Goal: Task Accomplishment & Management: Use online tool/utility

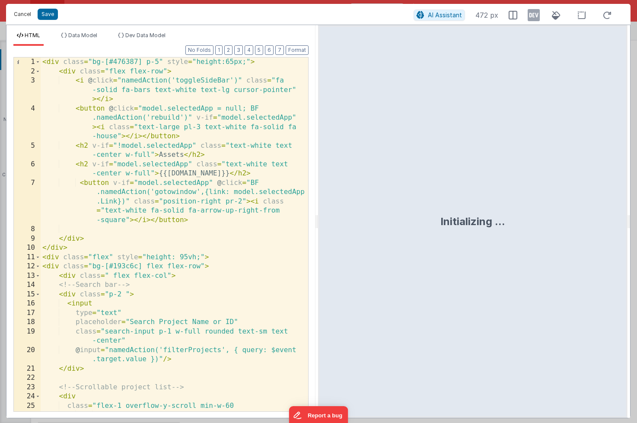
click at [18, 11] on button "Cancel" at bounding box center [23, 14] width 26 height 12
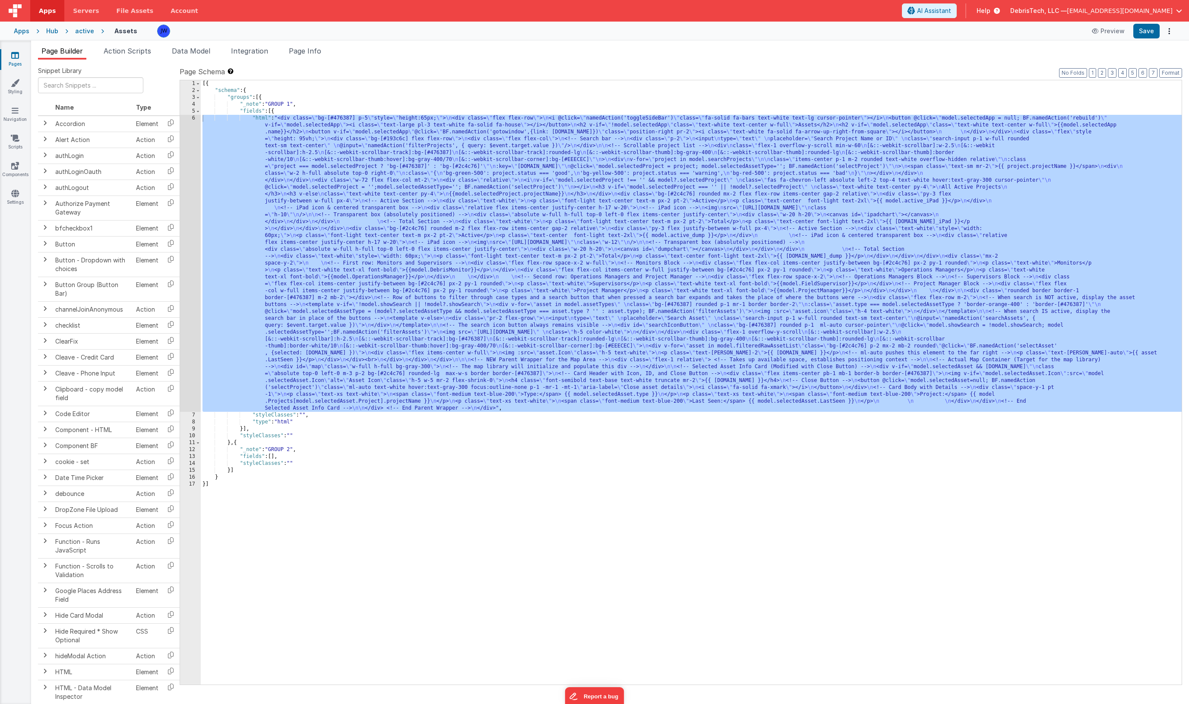
click at [296, 209] on div "[{ "schema" : { "groups" : [{ "_note" : "GROUP 1" , "fields" : [{ "html" : "<di…" at bounding box center [691, 389] width 981 height 618
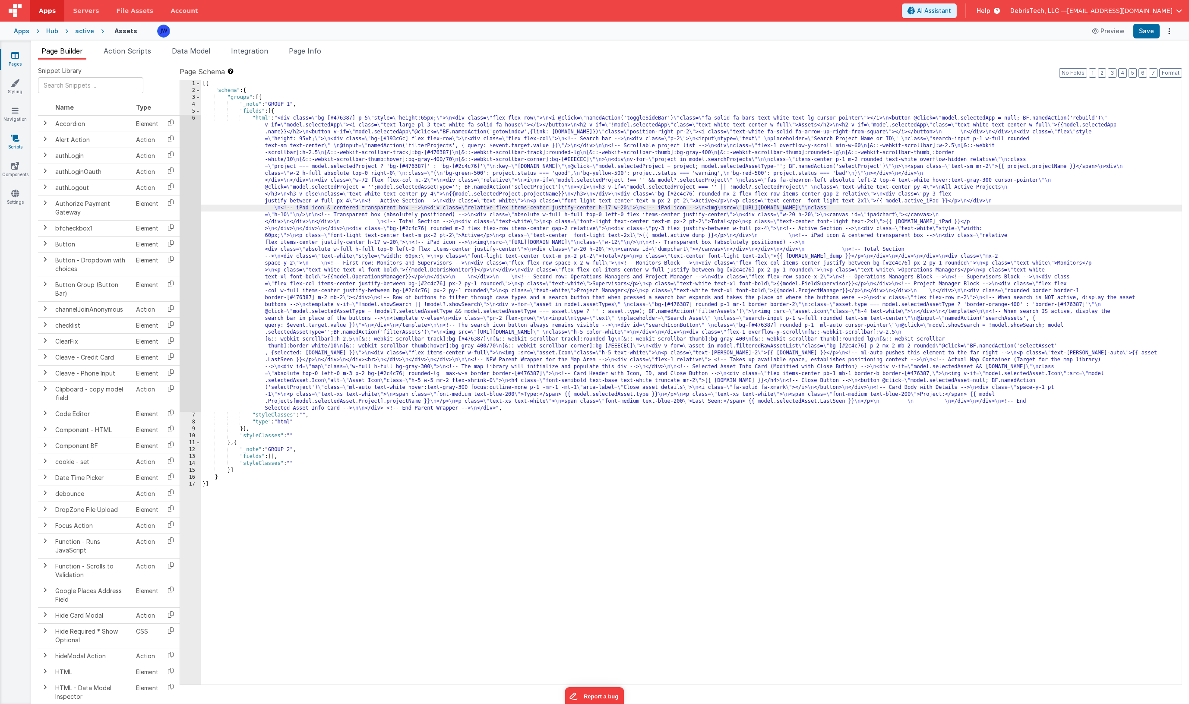
click at [10, 143] on link "Scripts" at bounding box center [15, 142] width 31 height 17
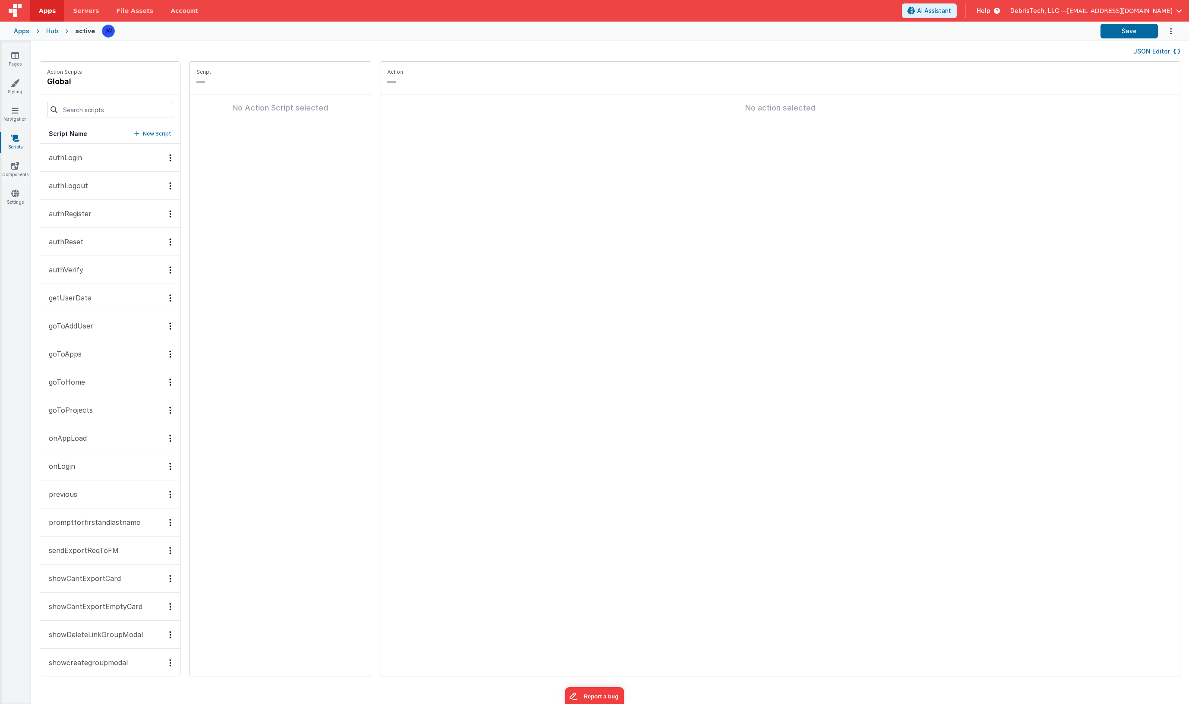
click at [21, 50] on div "Pages Styling Navigation Scripts Components Settings" at bounding box center [15, 373] width 31 height 664
click at [15, 54] on icon at bounding box center [15, 55] width 8 height 9
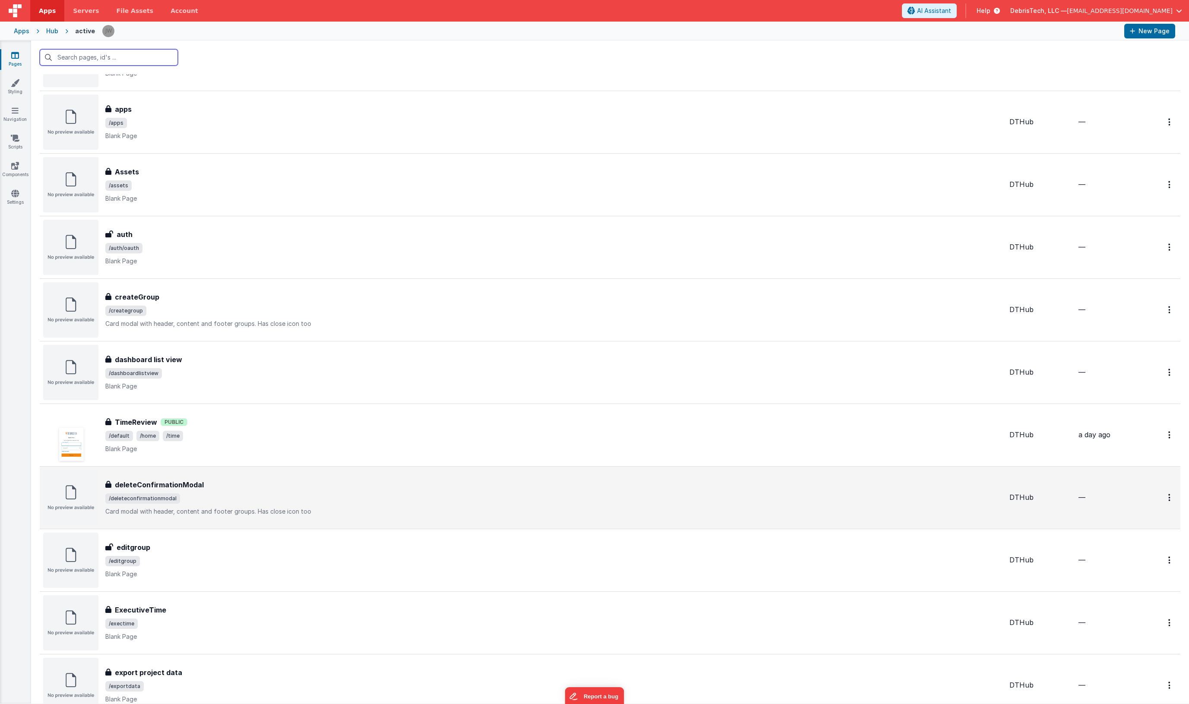
scroll to position [137, 0]
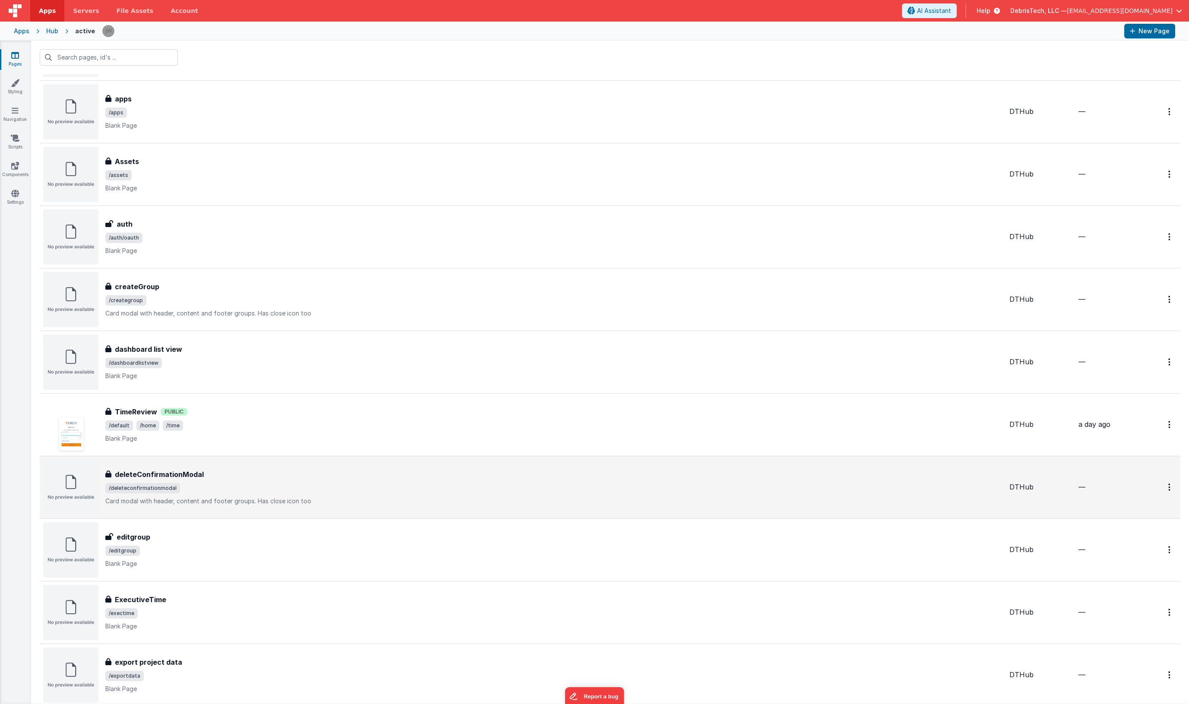
click at [210, 422] on td "deleteConfirmationModal deleteConfirmationModal /deleteconfirmationmodal Card m…" at bounding box center [523, 487] width 966 height 63
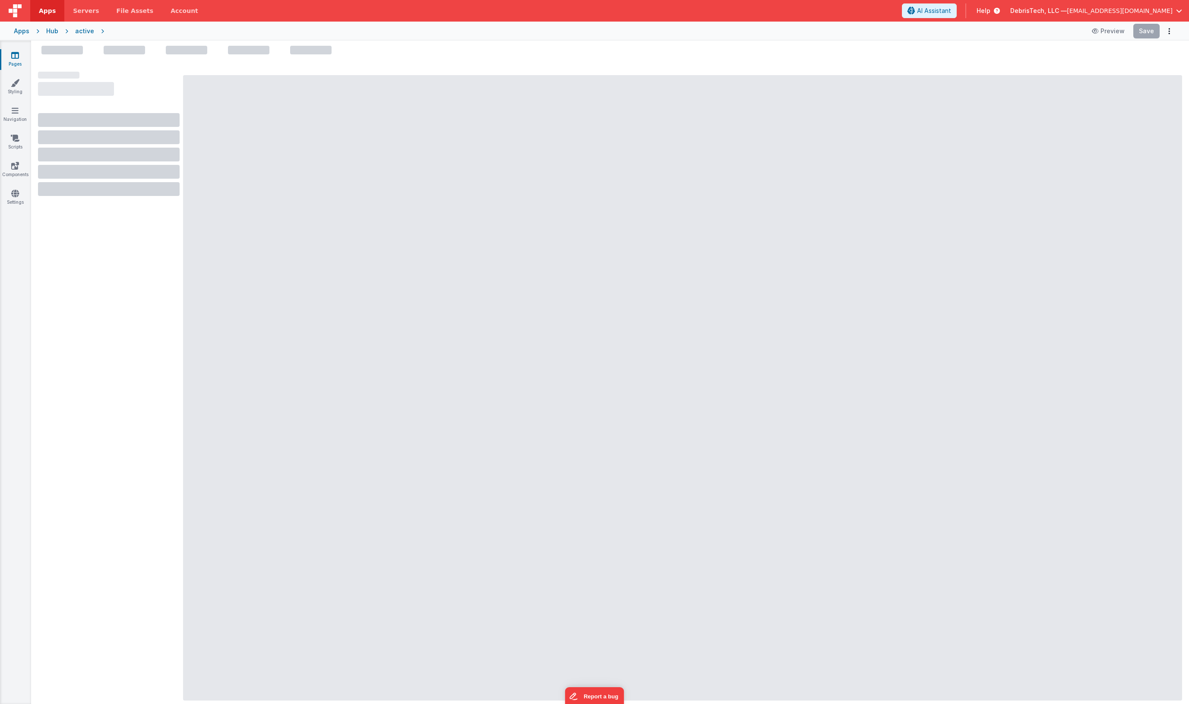
click at [83, 30] on div "active" at bounding box center [84, 31] width 19 height 9
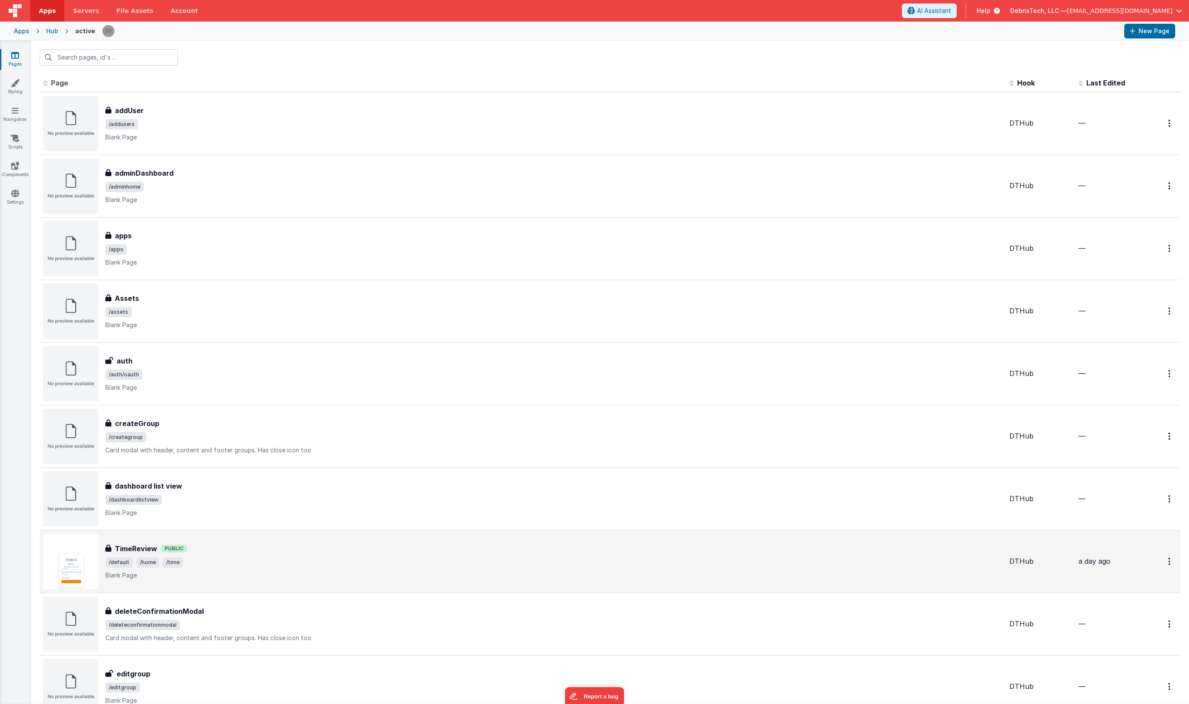
click at [216, 422] on div "TimeReview TimeReview Public /default /home /time Blank Page" at bounding box center [523, 561] width 960 height 55
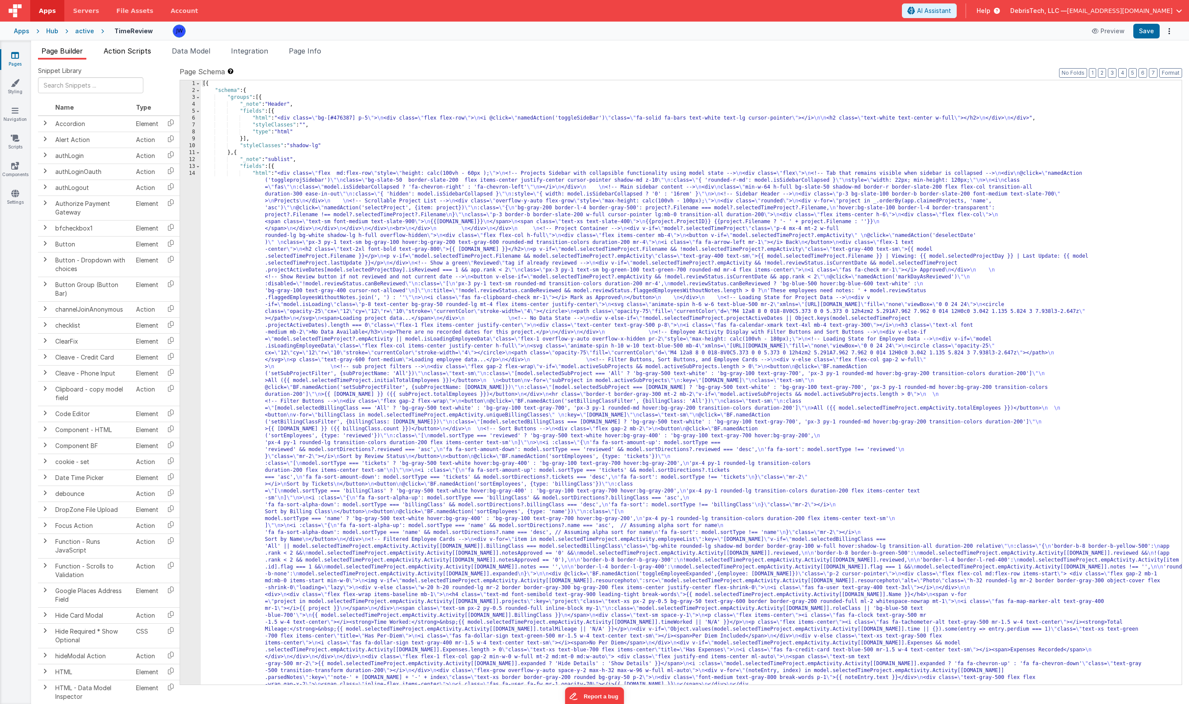
click at [132, 53] on span "Action Scripts" at bounding box center [128, 51] width 48 height 9
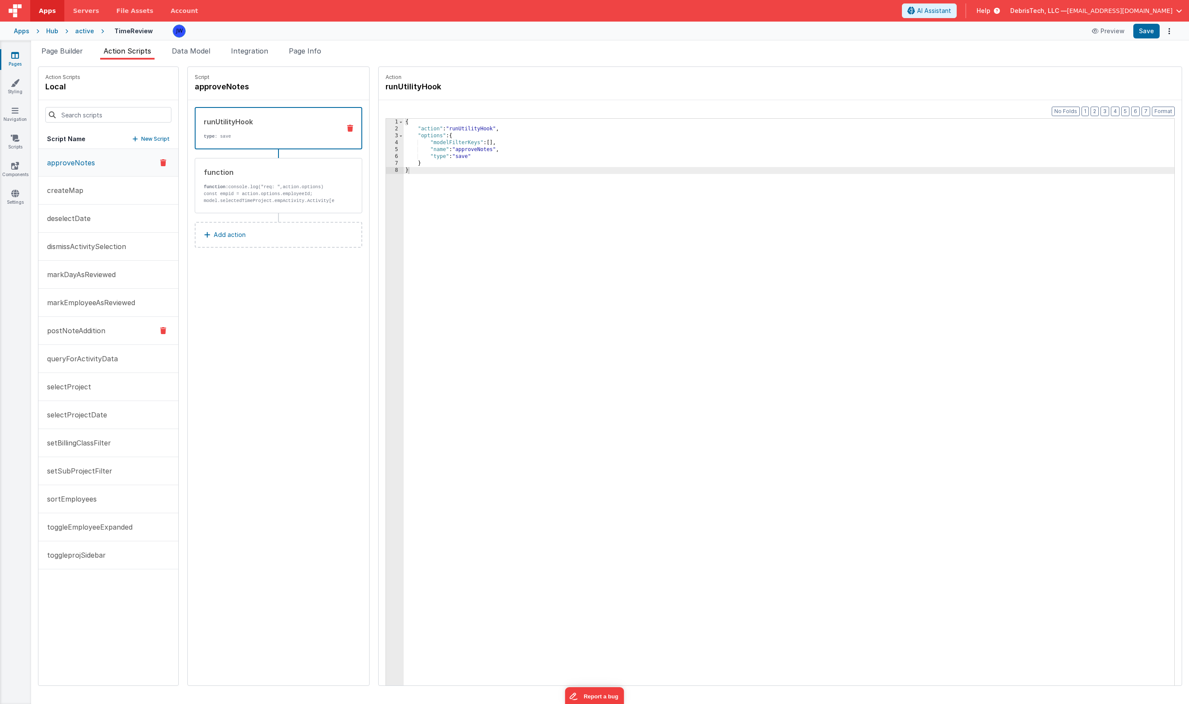
click at [100, 333] on p "postNoteAddition" at bounding box center [73, 331] width 63 height 10
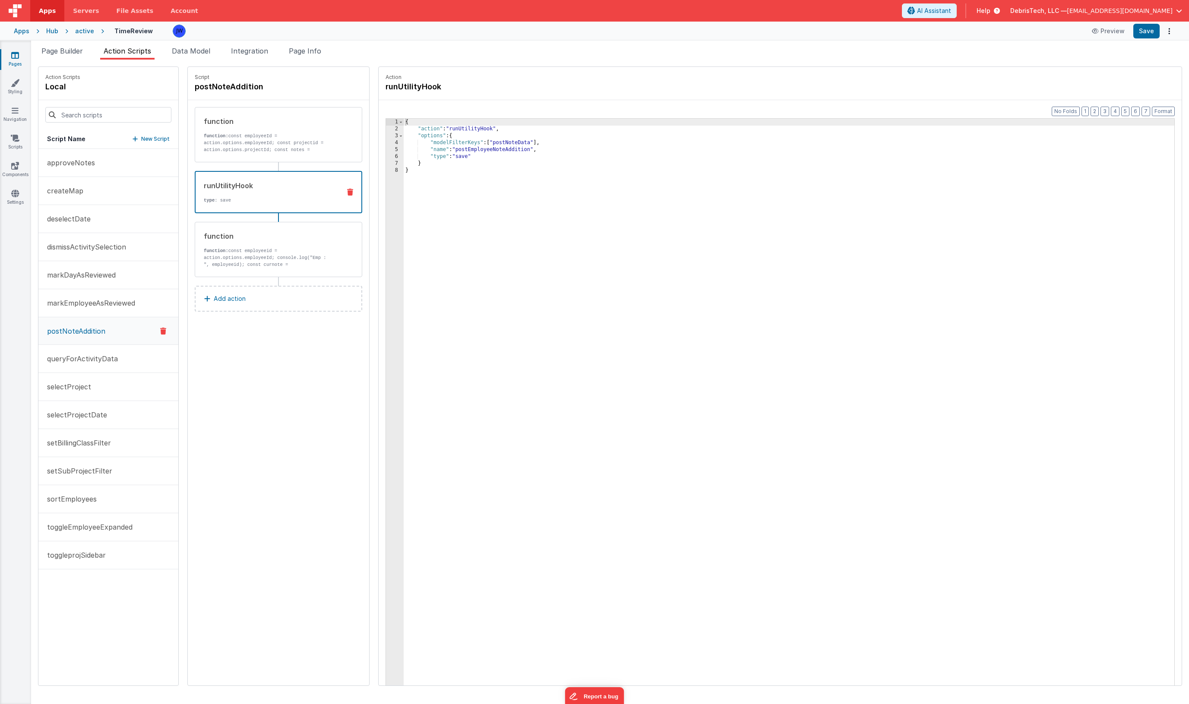
click at [228, 199] on p "type : save" at bounding box center [269, 200] width 130 height 7
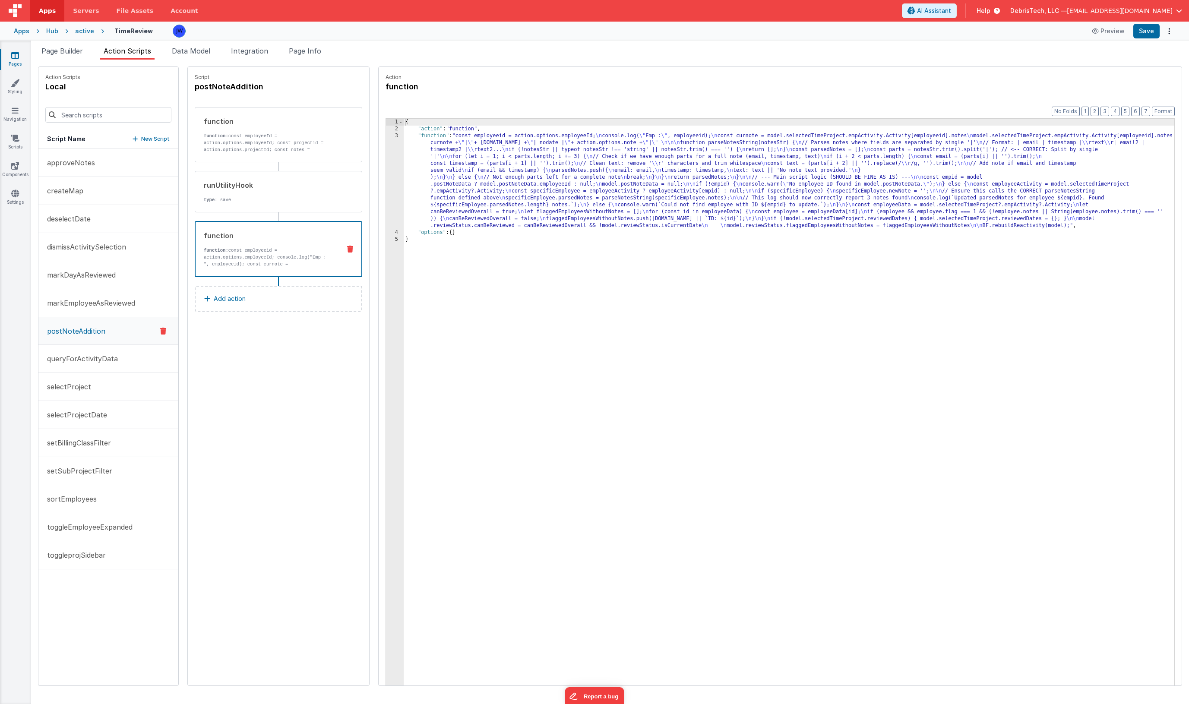
click at [248, 242] on div "function function: const employeeid = action.options.employeeId; console.log("E…" at bounding box center [265, 249] width 138 height 37
click at [410, 168] on div "{ "action" : "function" , "function" : "const employeeid = action.options.emplo…" at bounding box center [797, 423] width 787 height 608
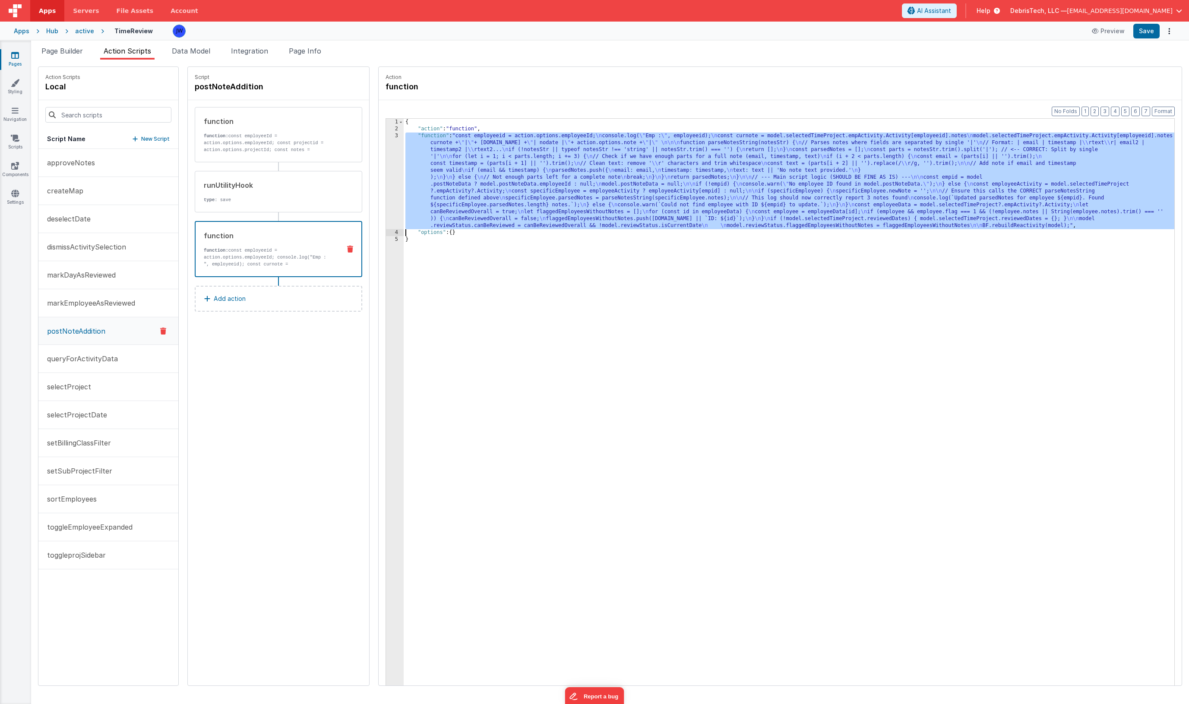
click at [386, 147] on div "3" at bounding box center [395, 181] width 18 height 97
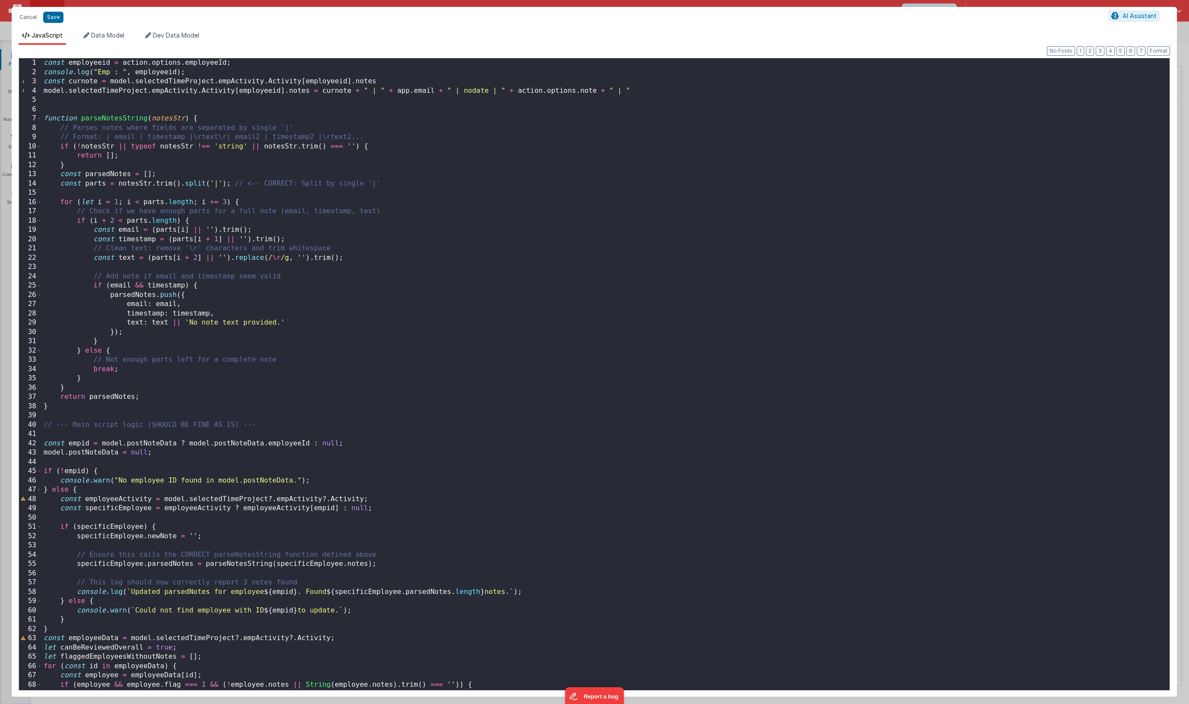
click at [387, 92] on div "const employeeid = action . options . employeeId ; console . log ( "Emp : " , e…" at bounding box center [606, 383] width 1128 height 651
click at [45, 92] on div "const employeeid = action . options . employeeId ; console . log ( "Emp : " , e…" at bounding box center [606, 383] width 1128 height 651
click at [52, 20] on button "Save" at bounding box center [53, 17] width 20 height 11
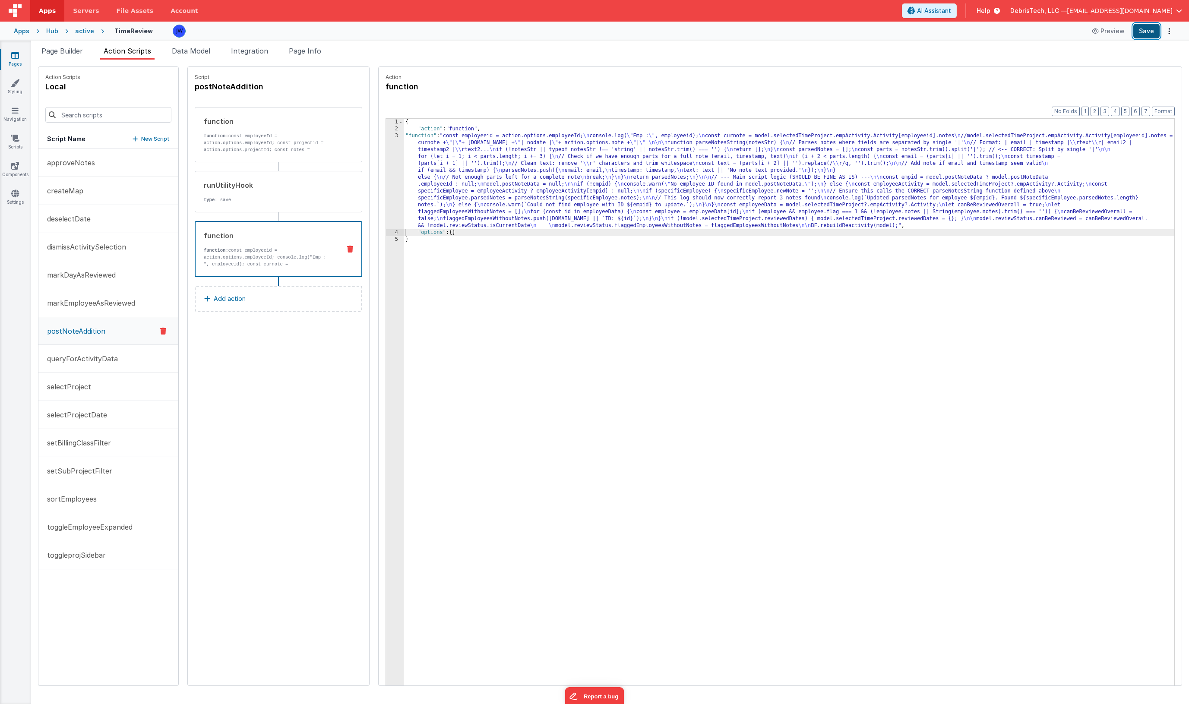
click at [636, 27] on button "Save" at bounding box center [1147, 31] width 26 height 15
click at [518, 224] on div "{ "action" : "function" , "function" : "const employeeid = action.options.emplo…" at bounding box center [797, 423] width 787 height 608
click at [386, 148] on div "3" at bounding box center [395, 181] width 18 height 97
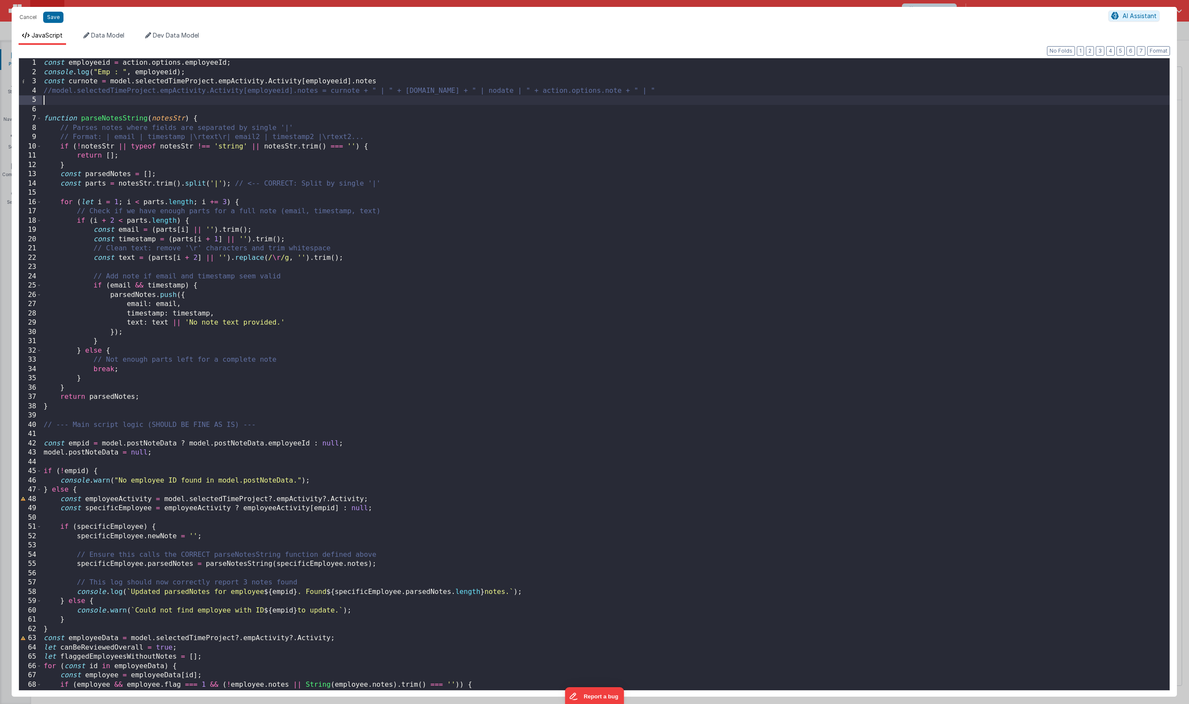
click at [205, 95] on div "const employeeid = action . options . employeeId ; console . log ( "Emp : " , e…" at bounding box center [606, 383] width 1128 height 651
click at [49, 95] on div "const employeeid = action . options . employeeId ; console . log ( "Emp : " , e…" at bounding box center [606, 383] width 1128 height 651
click at [52, 94] on div "const employeeid = action . options . employeeId ; console . log ( "Emp : " , e…" at bounding box center [606, 383] width 1128 height 651
click at [56, 14] on button "Save" at bounding box center [53, 17] width 20 height 11
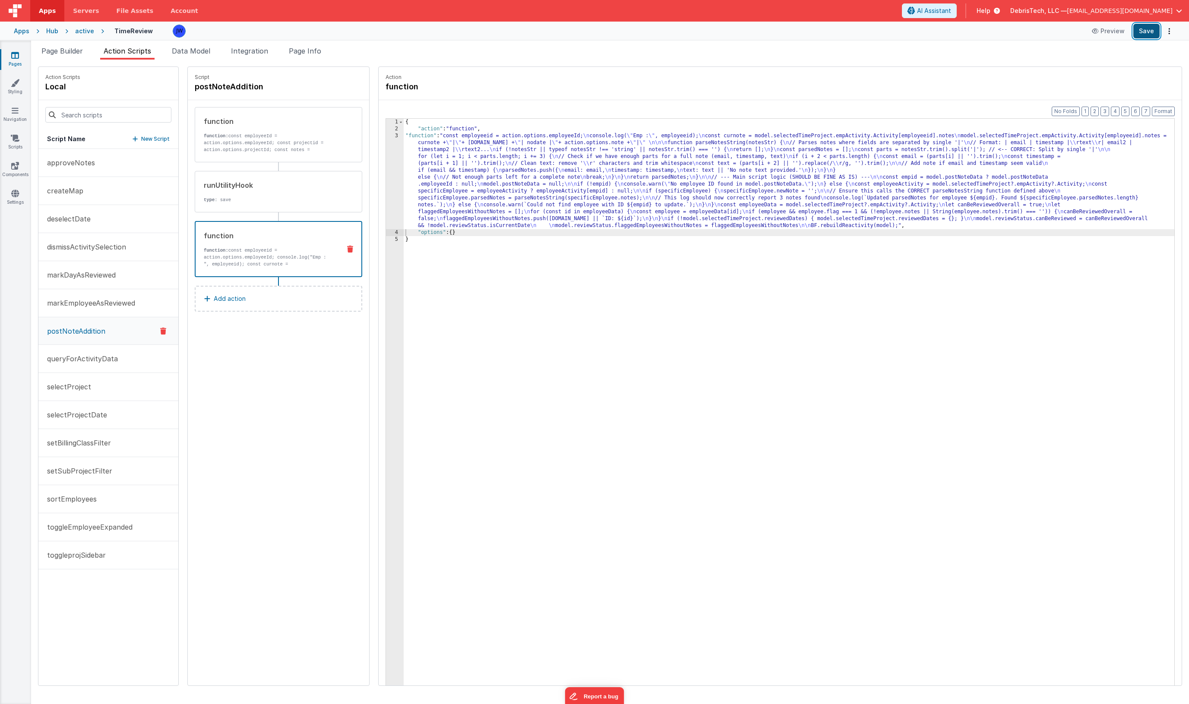
click at [636, 35] on button "Save" at bounding box center [1147, 31] width 26 height 15
click at [636, 52] on ul "Page Builder Action Scripts Data Model Integration Page Info" at bounding box center [610, 53] width 1158 height 14
